Goal: Task Accomplishment & Management: Use online tool/utility

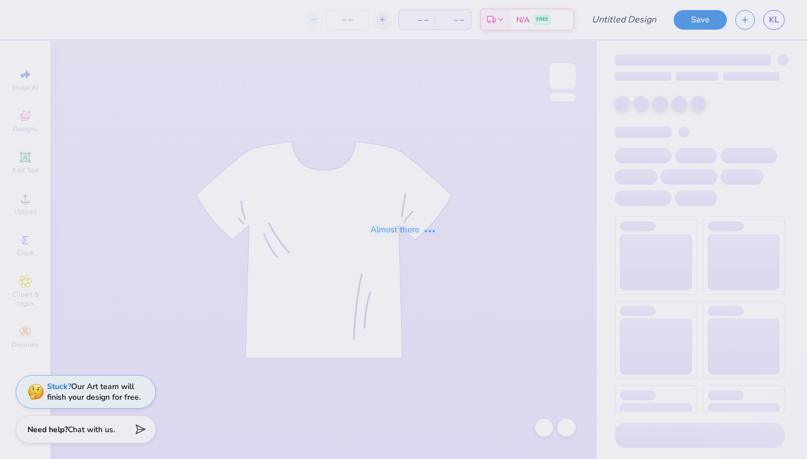
type input "MERCH 1"
type input "5"
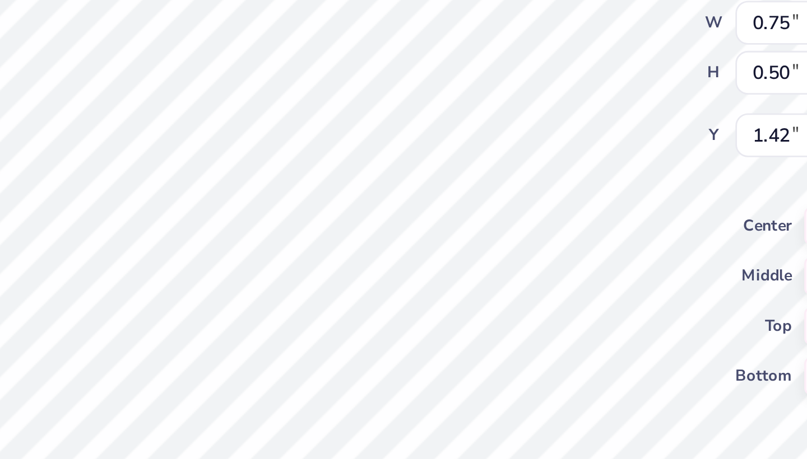
type input "0.76"
type input "0.56"
type input "1.39"
type input "0.73"
type input "0.46"
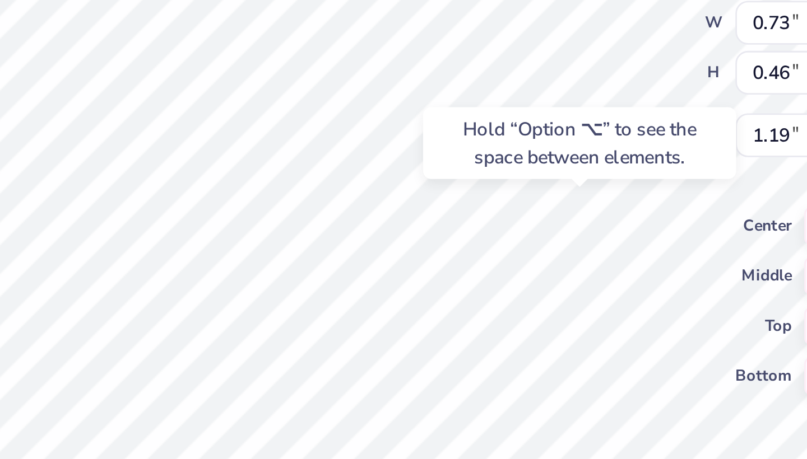
type input "1.16"
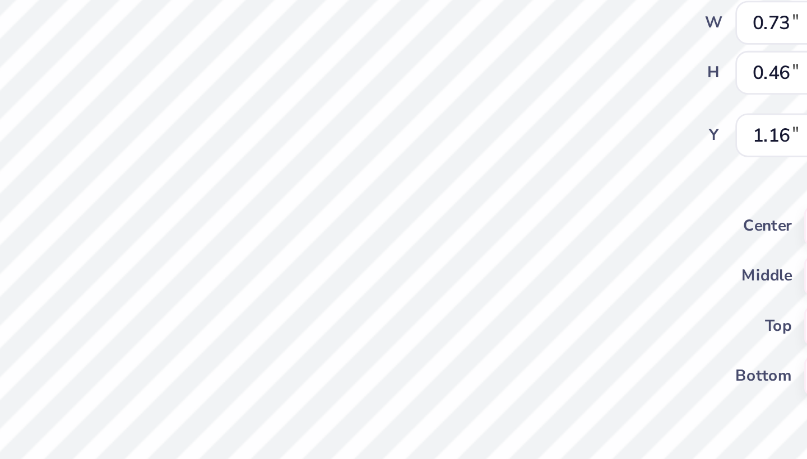
type input "0.75"
type input "0.53"
type input "1.13"
type input "0.66"
type input "0.47"
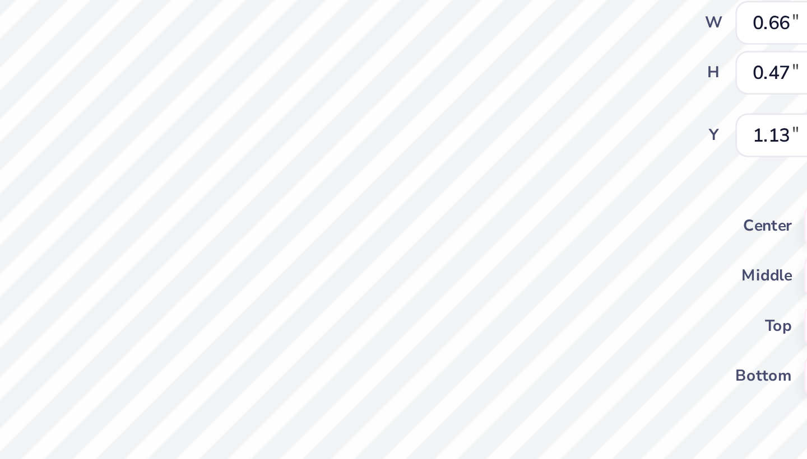
type input "1.16"
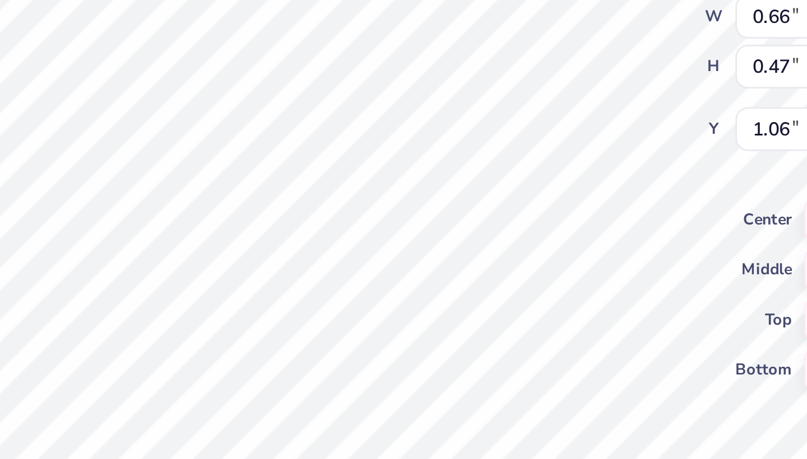
type input "0.60"
type input "0.42"
type input "1.10"
type input "1.18"
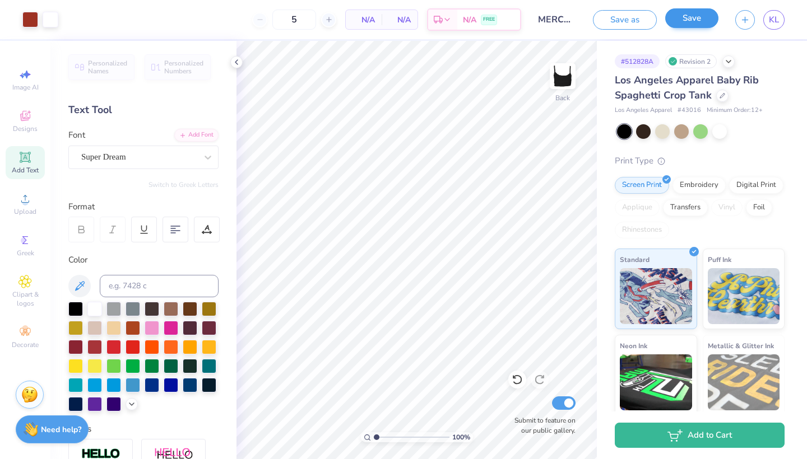
click at [690, 16] on button "Save" at bounding box center [691, 18] width 53 height 20
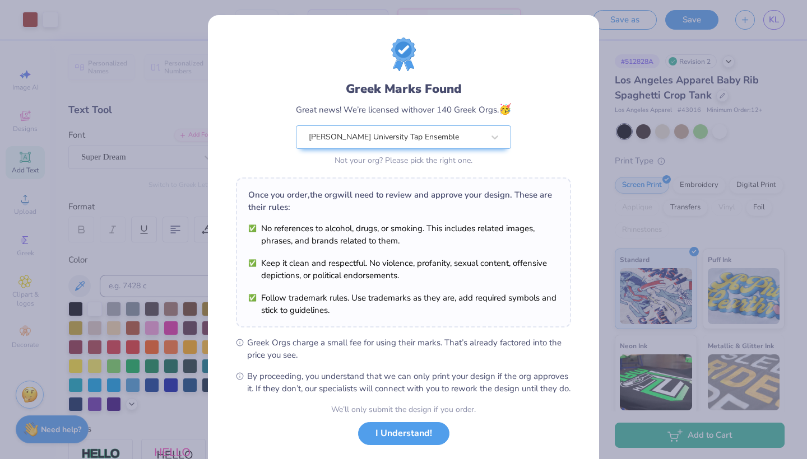
click at [580, 89] on div "Greek Marks Found Great news! We’re licensed with over 140 Greek Orgs. 🥳 [PERSO…" at bounding box center [403, 256] width 391 height 482
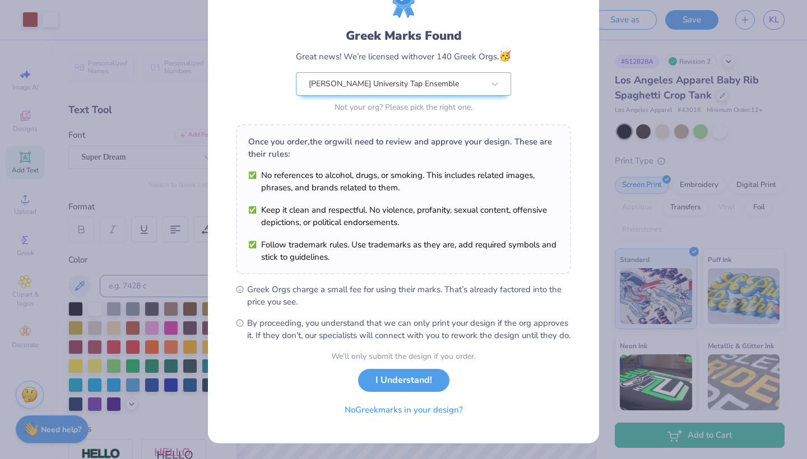
scroll to position [65, 0]
click at [435, 410] on button "No Greek marks in your design?" at bounding box center [403, 407] width 137 height 23
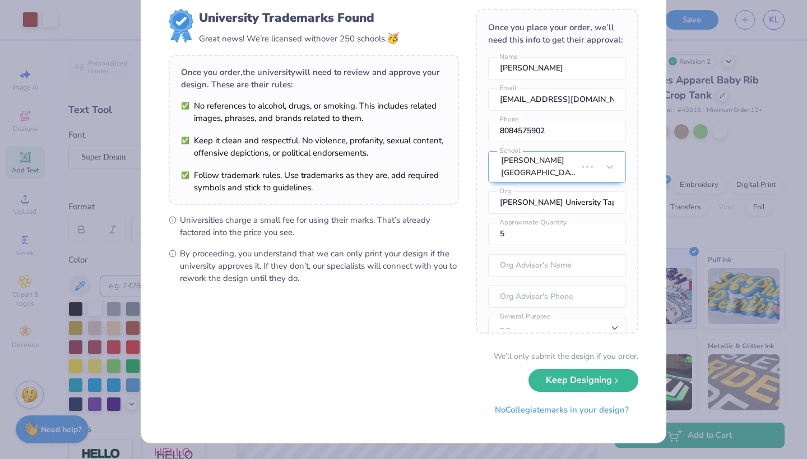
scroll to position [0, 0]
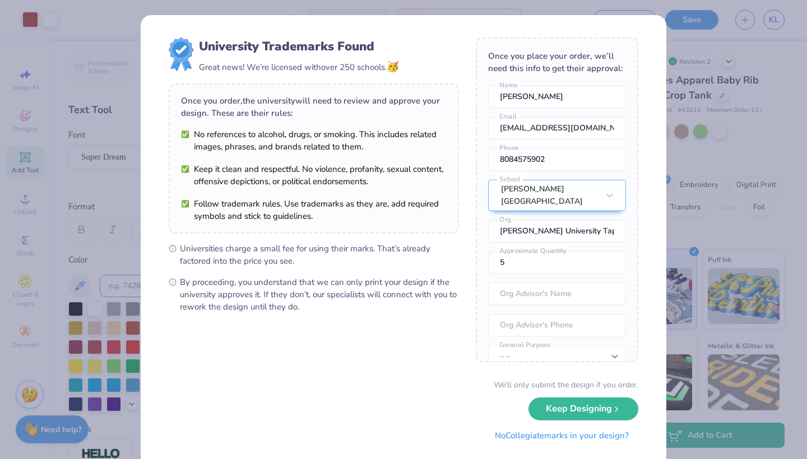
click at [573, 439] on button "No Collegiate marks in your design?" at bounding box center [561, 436] width 153 height 23
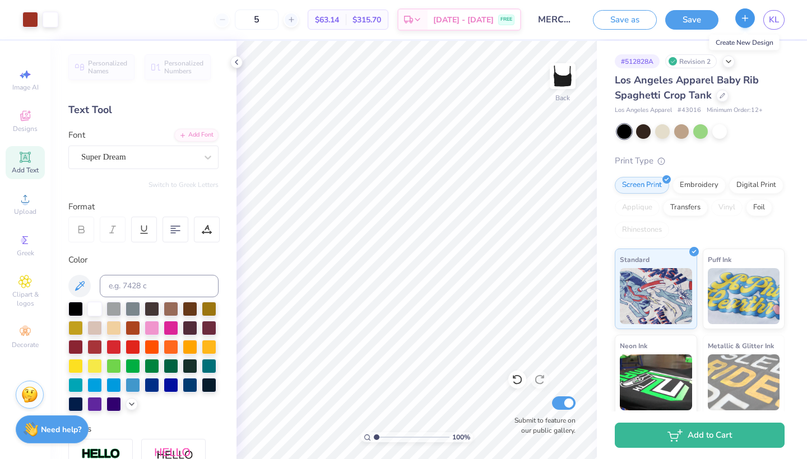
click at [740, 17] on button "button" at bounding box center [745, 18] width 20 height 20
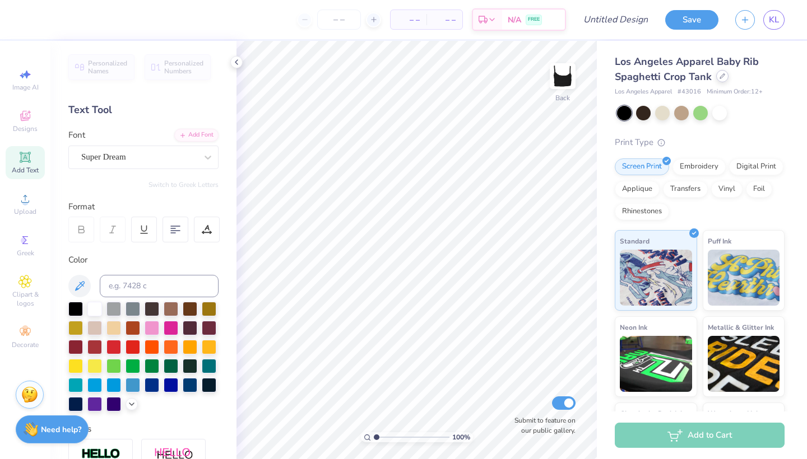
click at [722, 74] on icon at bounding box center [722, 76] width 4 height 4
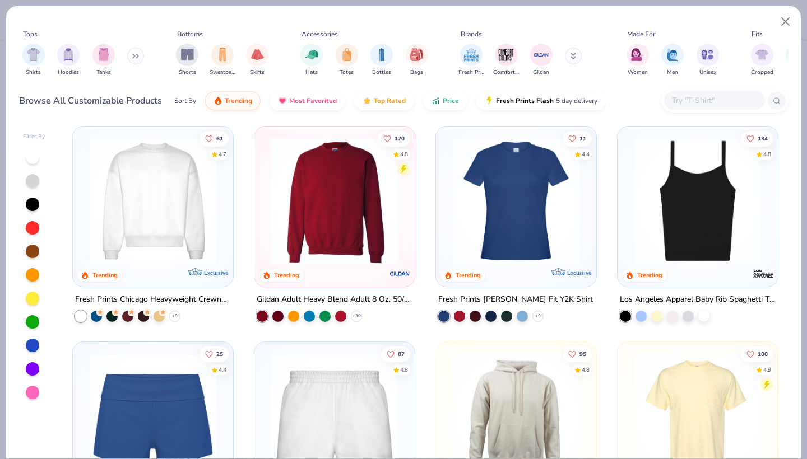
scroll to position [650, 0]
click at [73, 54] on img "filter for Hoodies" at bounding box center [68, 53] width 12 height 13
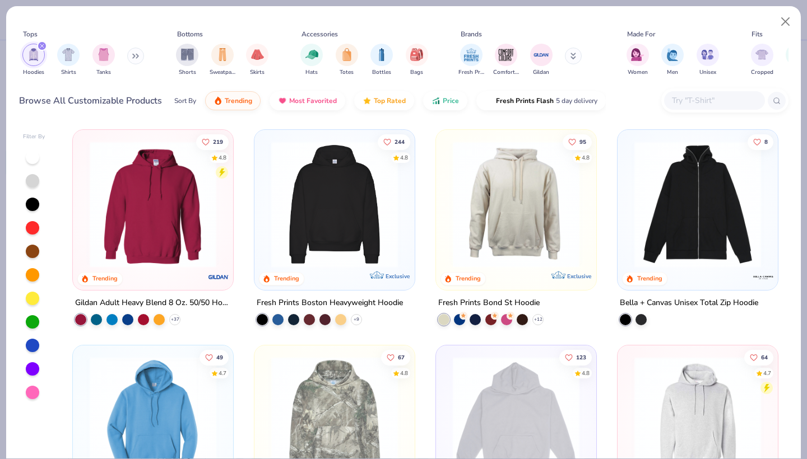
click at [134, 55] on button at bounding box center [135, 56] width 17 height 17
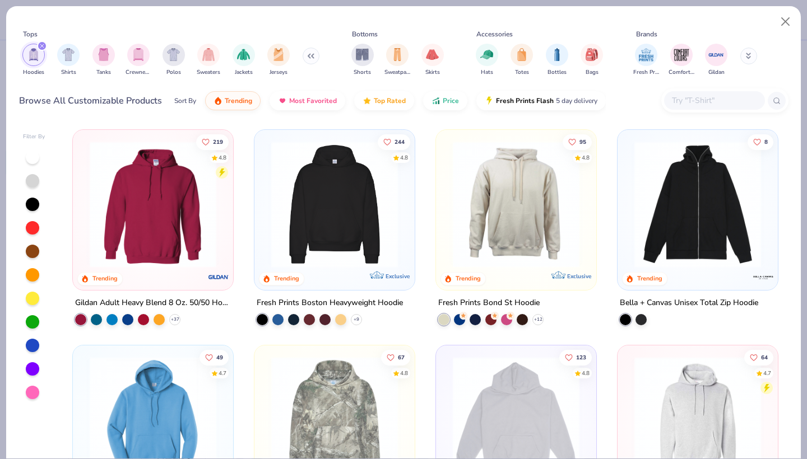
click at [134, 55] on img "filter for Crewnecks" at bounding box center [138, 54] width 12 height 13
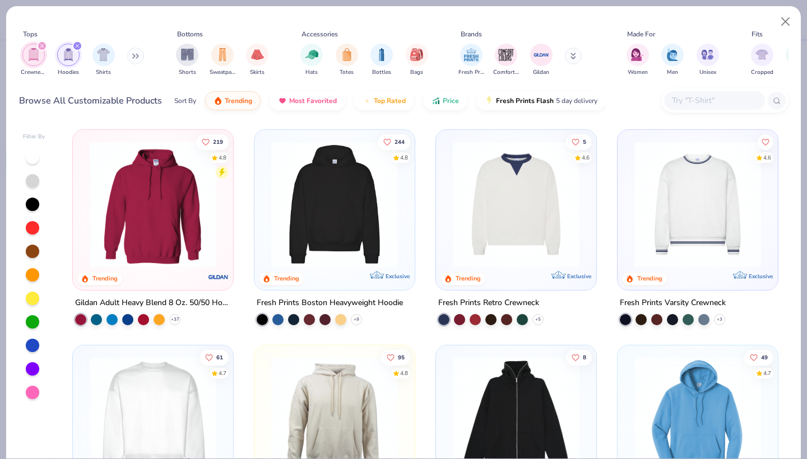
click at [78, 44] on icon "filter for Hoodies" at bounding box center [77, 46] width 4 height 4
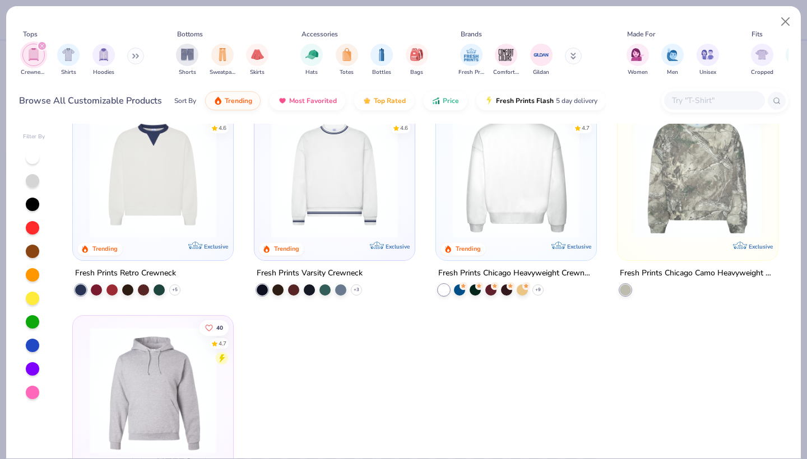
scroll to position [4, 0]
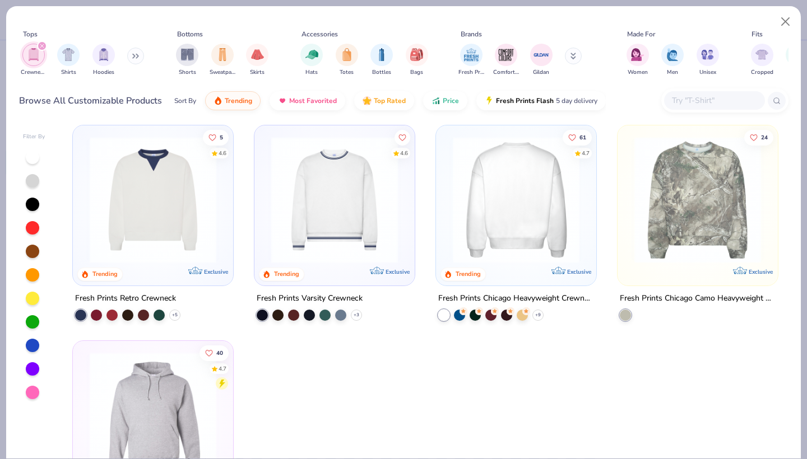
click at [512, 220] on div "5 4.6 Trending Exclusive Fresh Prints Retro Crewneck + 5 4.6 Trending Exclusive…" at bounding box center [425, 291] width 726 height 335
click at [518, 215] on img at bounding box center [516, 200] width 138 height 127
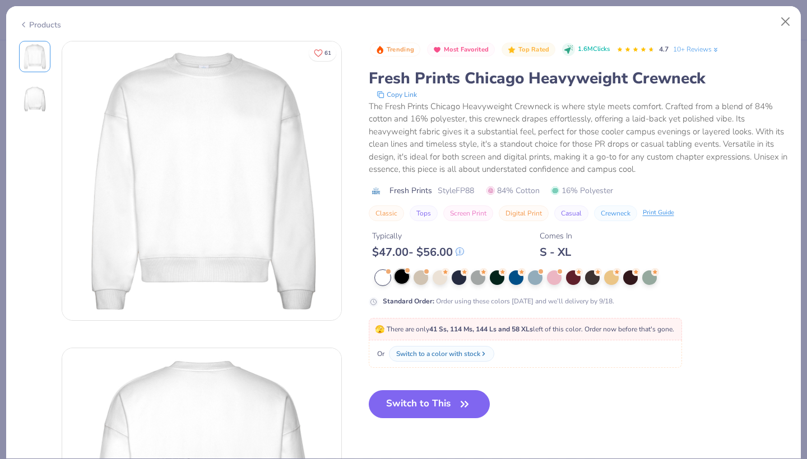
click at [405, 272] on span at bounding box center [408, 271] width 6 height 6
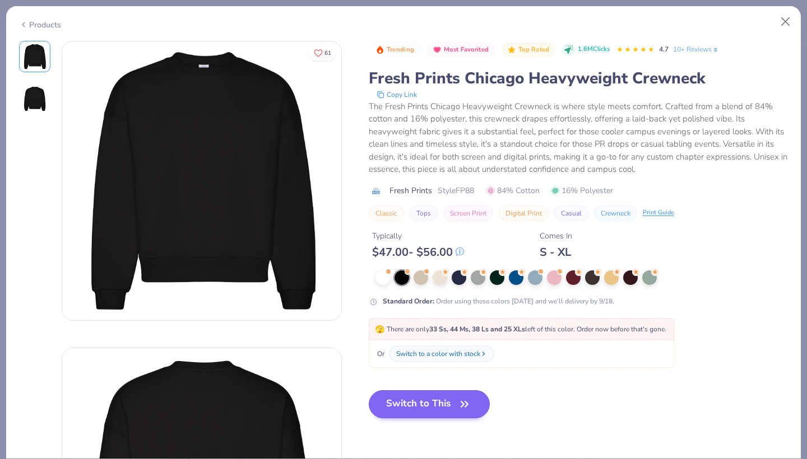
click at [427, 406] on button "Switch to This" at bounding box center [430, 405] width 122 height 28
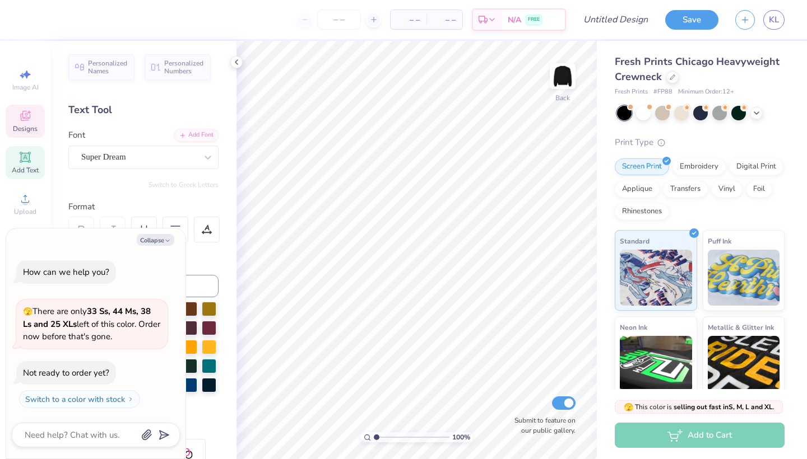
click at [21, 114] on icon at bounding box center [25, 116] width 10 height 10
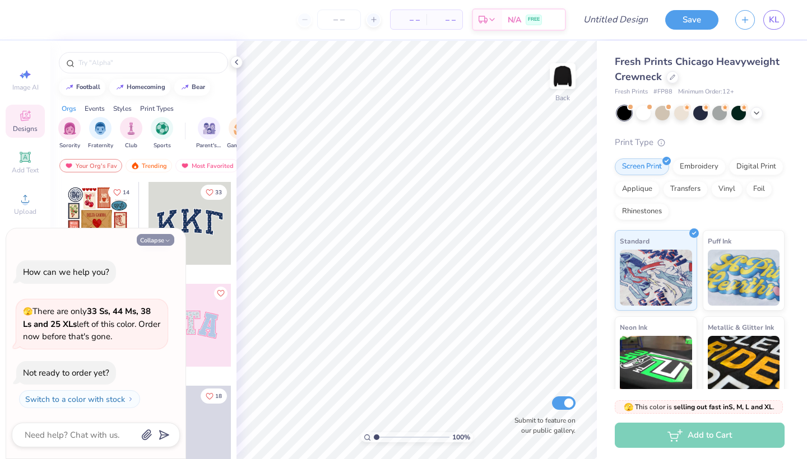
click at [168, 241] on icon "button" at bounding box center [167, 241] width 7 height 7
type textarea "x"
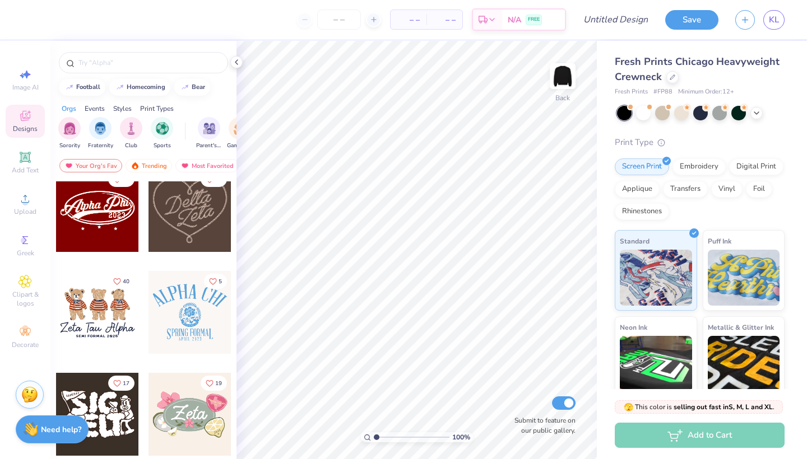
scroll to position [427, 0]
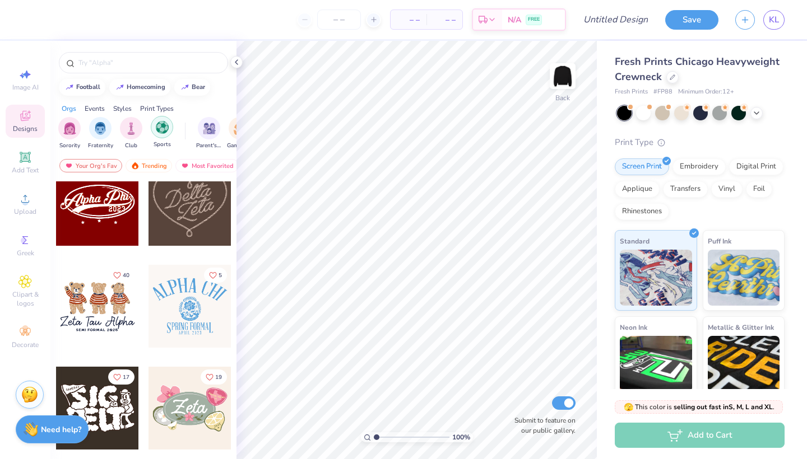
click at [156, 129] on img "filter for Sports" at bounding box center [162, 127] width 13 height 13
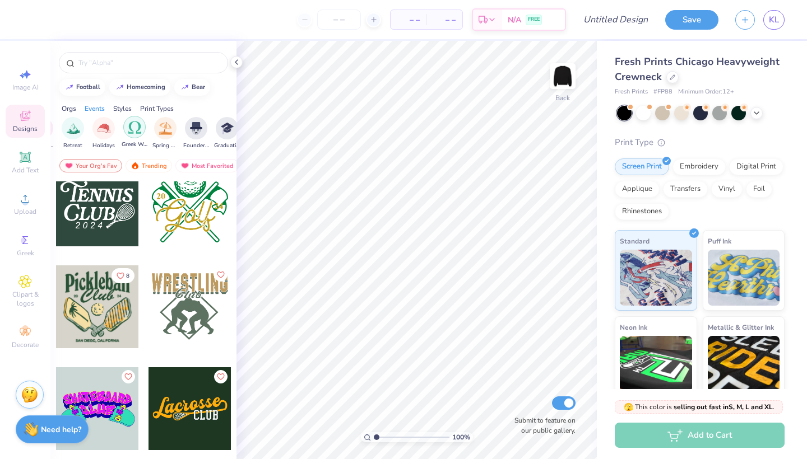
scroll to position [0, 385]
click at [171, 131] on div "filter for Spring Break" at bounding box center [162, 127] width 22 height 22
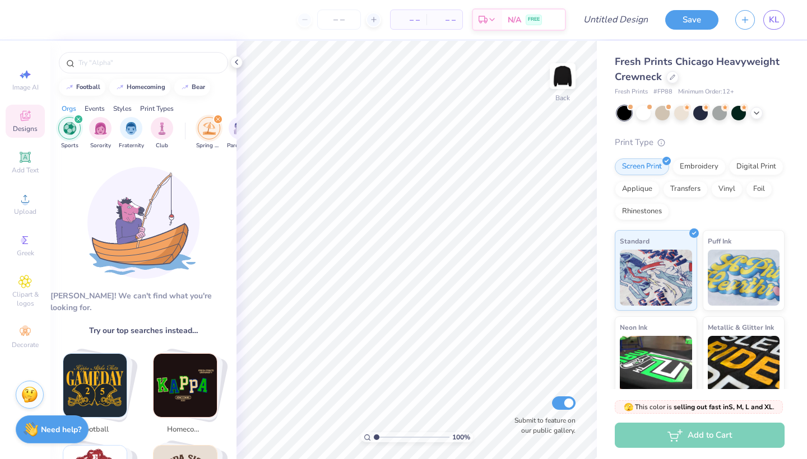
scroll to position [0, 0]
click at [77, 119] on icon "filter for Sports" at bounding box center [78, 119] width 3 height 3
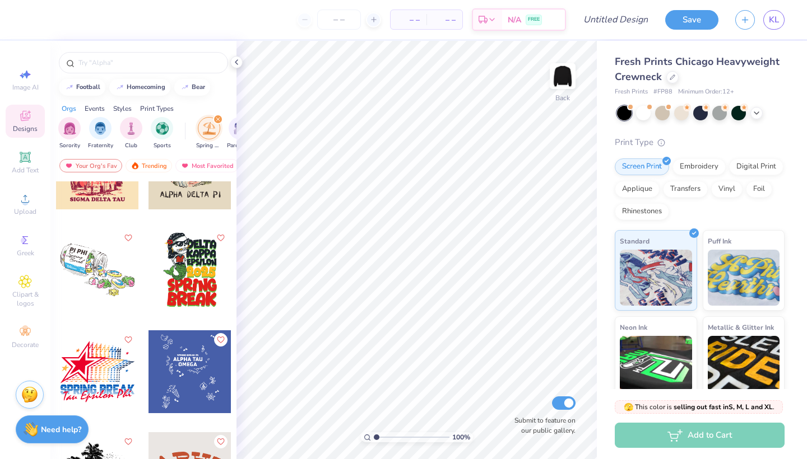
scroll to position [419, 0]
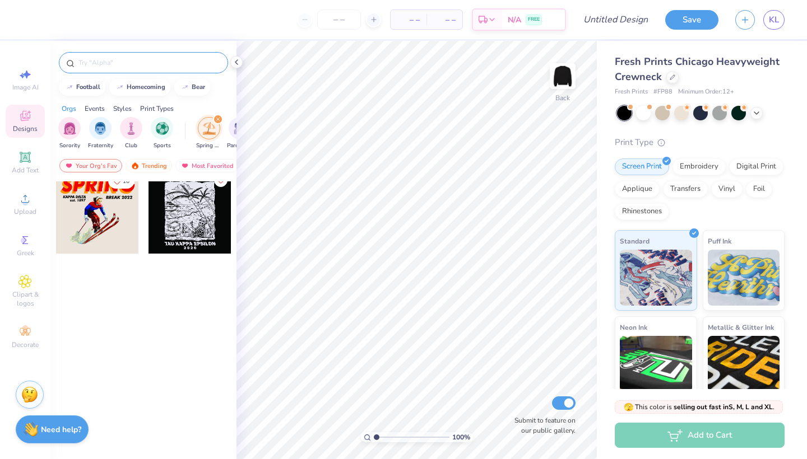
click at [90, 69] on div at bounding box center [143, 62] width 169 height 21
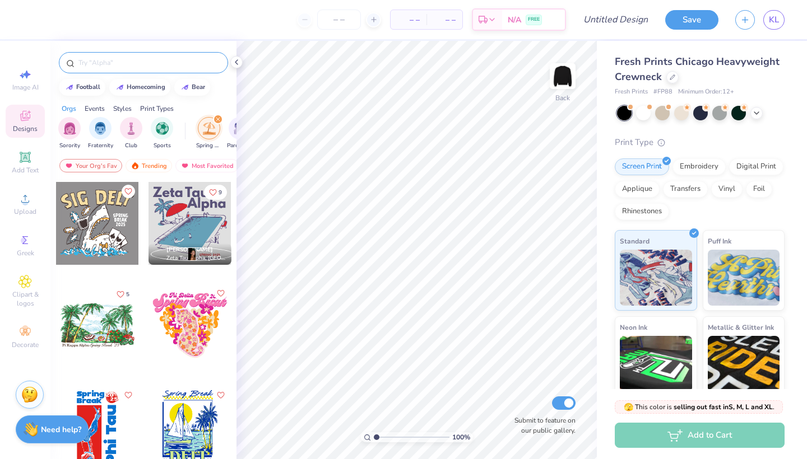
click at [89, 62] on input "text" at bounding box center [148, 62] width 143 height 11
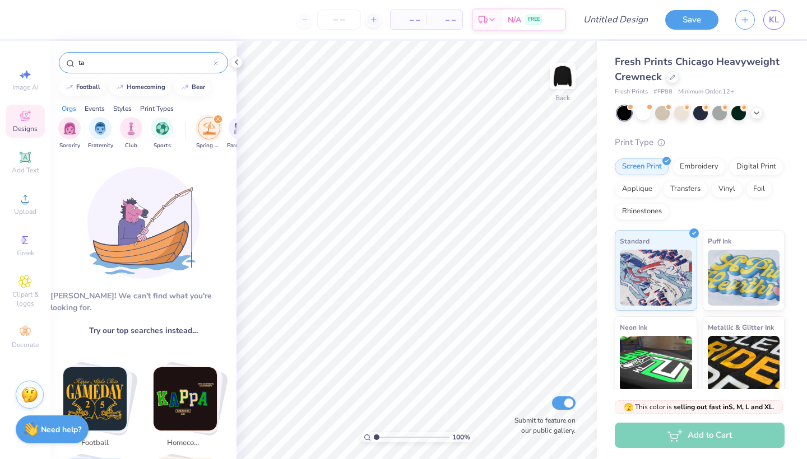
type input "t"
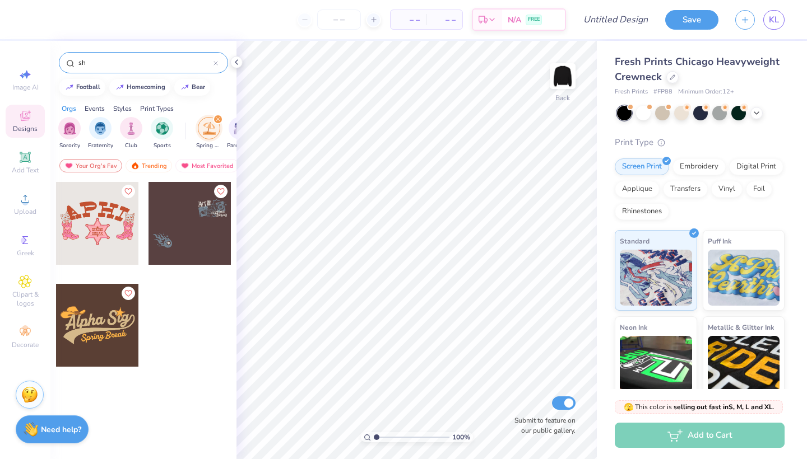
type input "s"
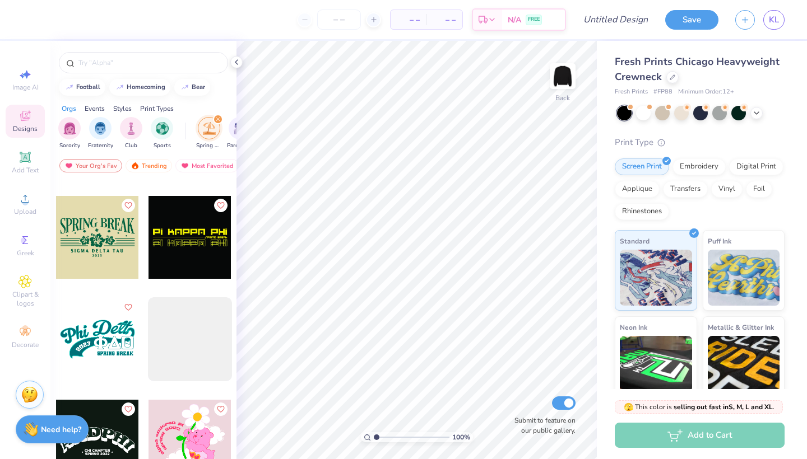
scroll to position [4677, 0]
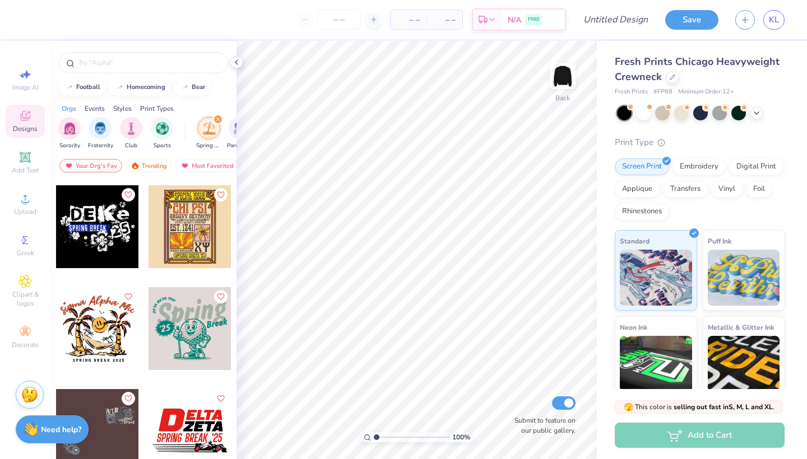
click at [216, 117] on div "filter for Spring Break" at bounding box center [218, 119] width 10 height 10
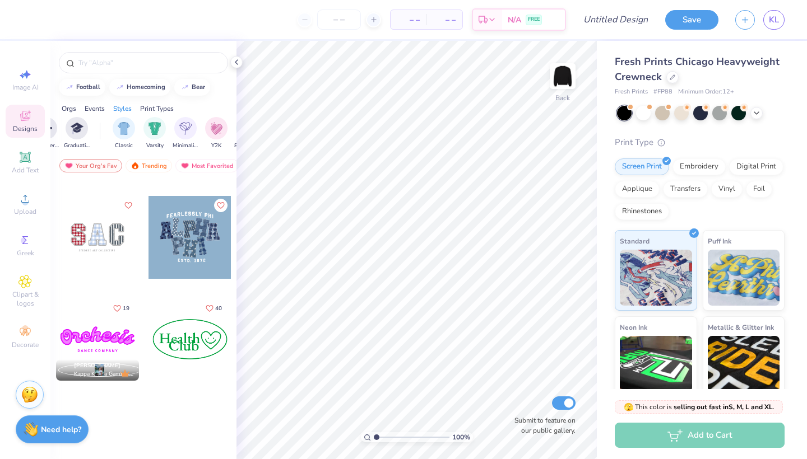
scroll to position [0, 536]
click at [120, 129] on img "filter for Classic" at bounding box center [121, 127] width 13 height 13
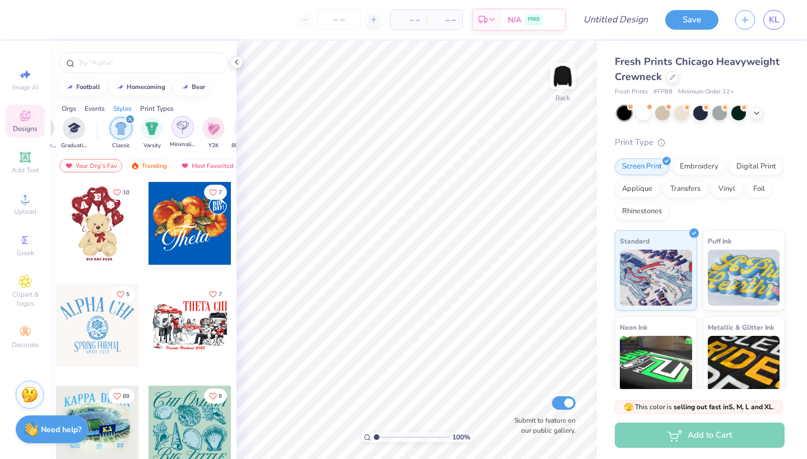
click at [187, 131] on img "filter for Minimalist" at bounding box center [182, 127] width 12 height 13
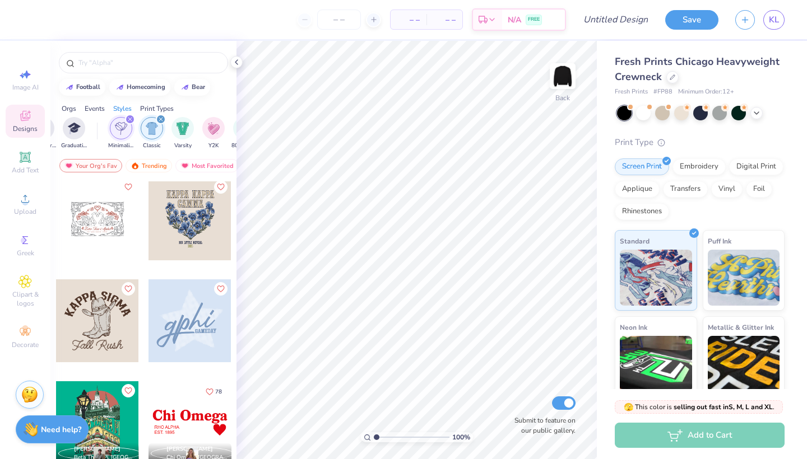
scroll to position [1346, 0]
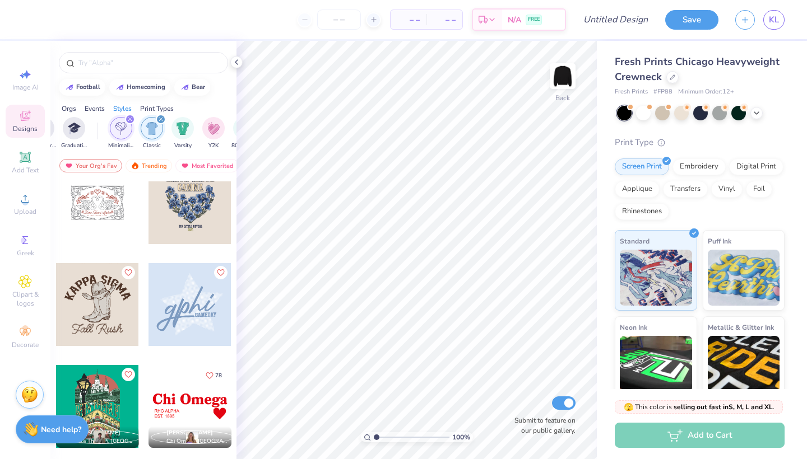
click at [176, 326] on div at bounding box center [189, 304] width 83 height 83
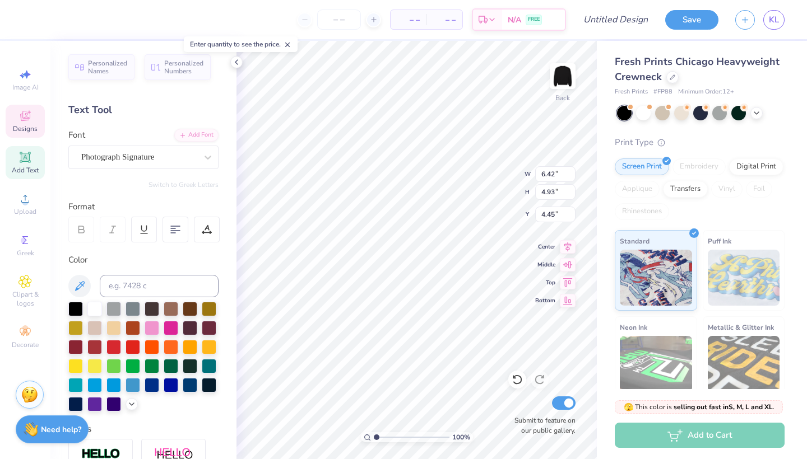
type input "6.97"
type input "6.83"
type input "3.00"
click at [99, 349] on div at bounding box center [94, 346] width 15 height 15
type input "6.42"
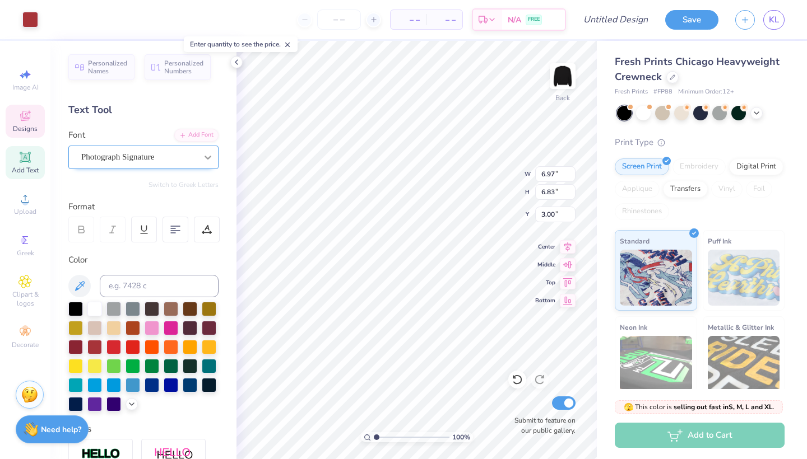
type input "4.93"
type input "4.45"
type textarea "cute"
type input "4.15"
type input "2.32"
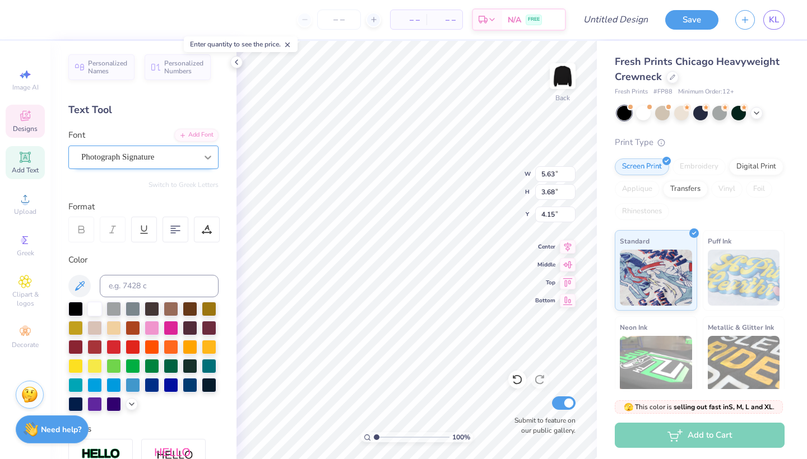
type input "0.50"
type input "7.33"
type textarea "2025"
click at [96, 347] on div at bounding box center [94, 346] width 15 height 15
type input "1.19"
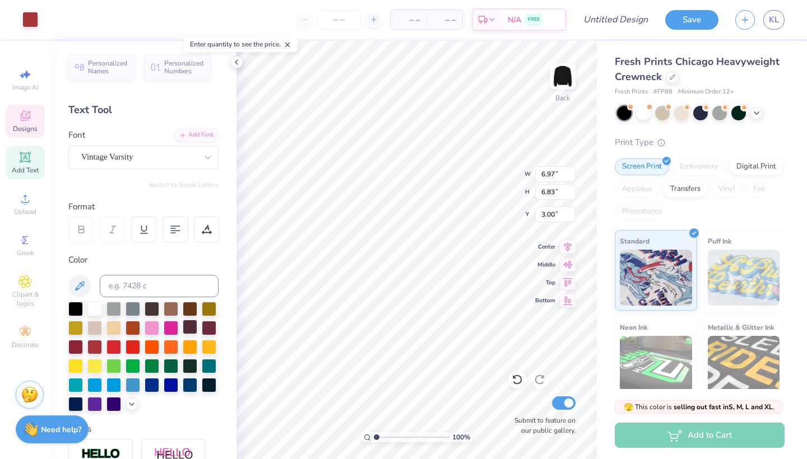
type input "0.48"
type input "7.34"
type input "1.27"
type input "0.51"
click at [97, 308] on div at bounding box center [94, 308] width 15 height 15
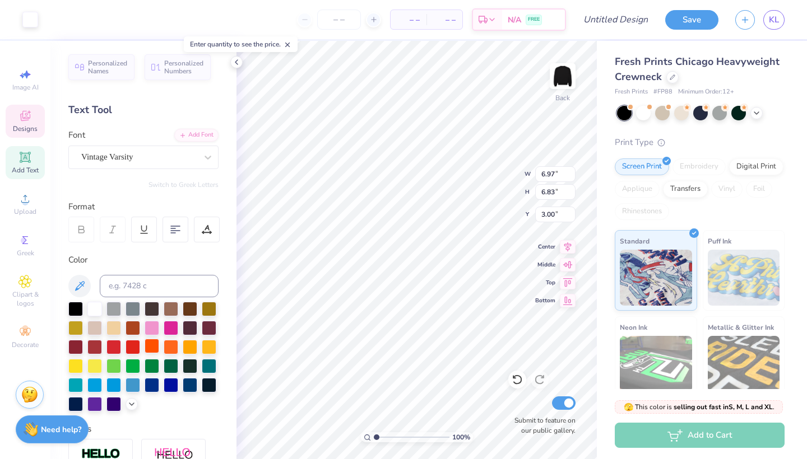
click at [159, 342] on div at bounding box center [152, 346] width 15 height 15
click at [157, 349] on div at bounding box center [152, 346] width 15 height 15
click at [92, 347] on div at bounding box center [94, 346] width 15 height 15
type input "6.97"
type input "6.83"
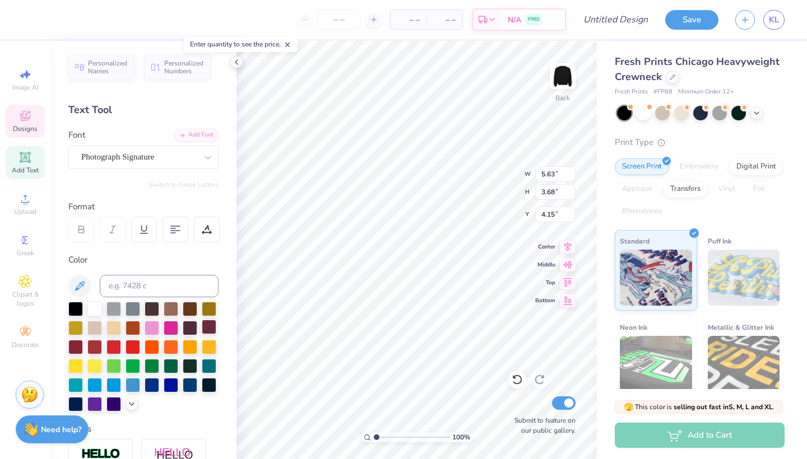
type input "3.00"
